Goal: Navigation & Orientation: Go to known website

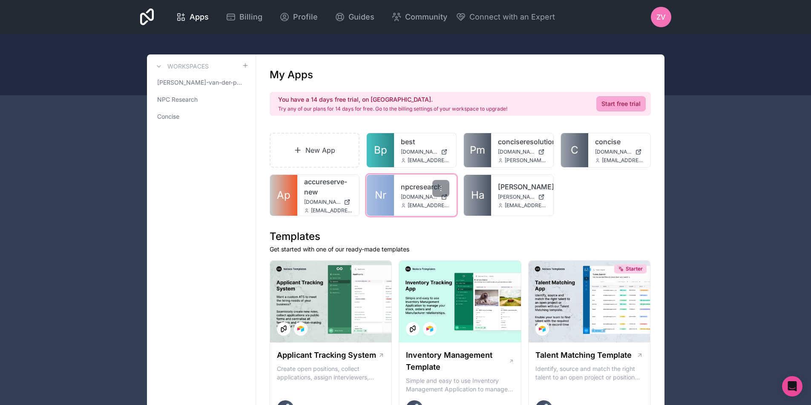
click at [379, 190] on span "Nr" at bounding box center [380, 196] width 11 height 14
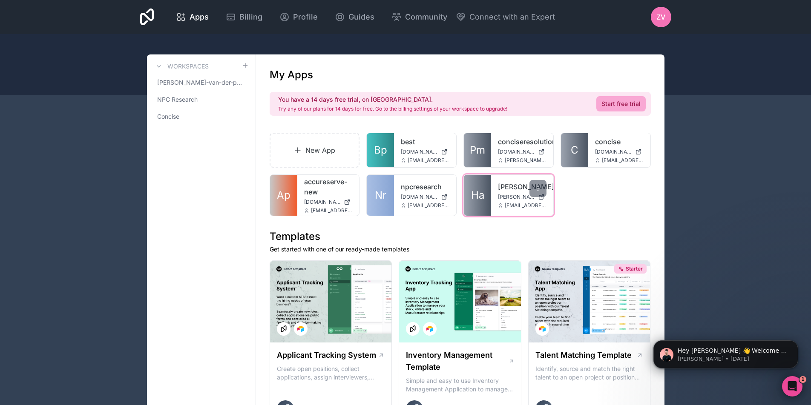
click at [477, 193] on span "Ha" at bounding box center [477, 196] width 13 height 14
